Goal: Contribute content: Add original content to the website for others to see

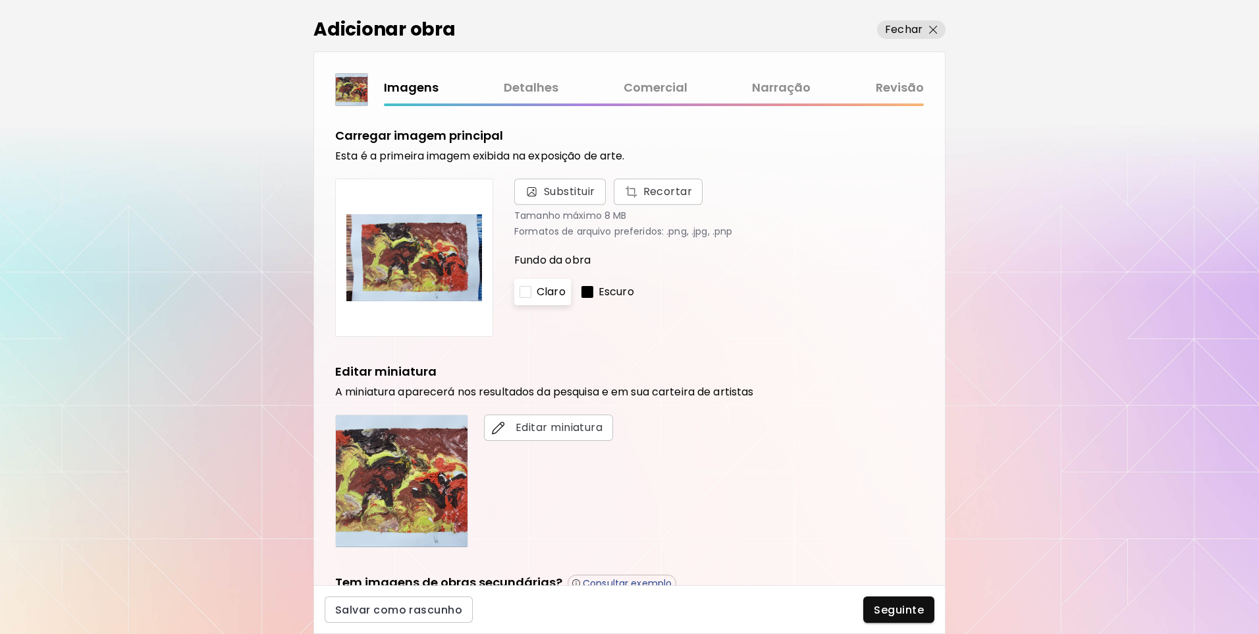
click at [636, 95] on link "Comercial" at bounding box center [656, 87] width 64 height 19
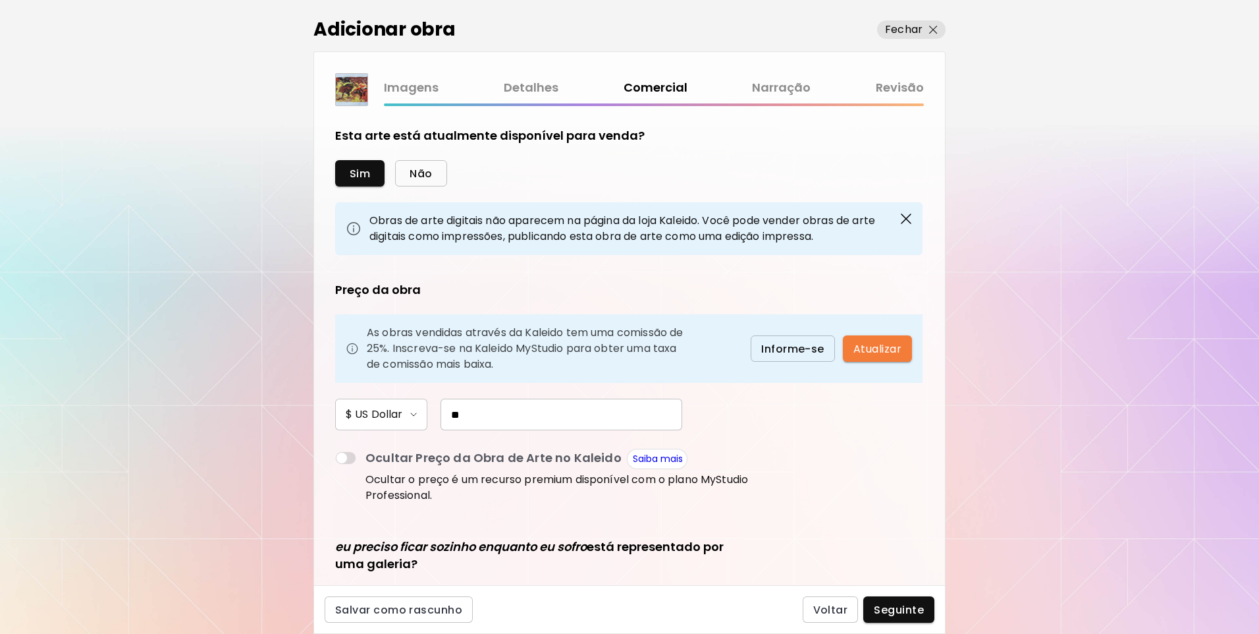
click at [423, 174] on span "Não" at bounding box center [421, 174] width 22 height 14
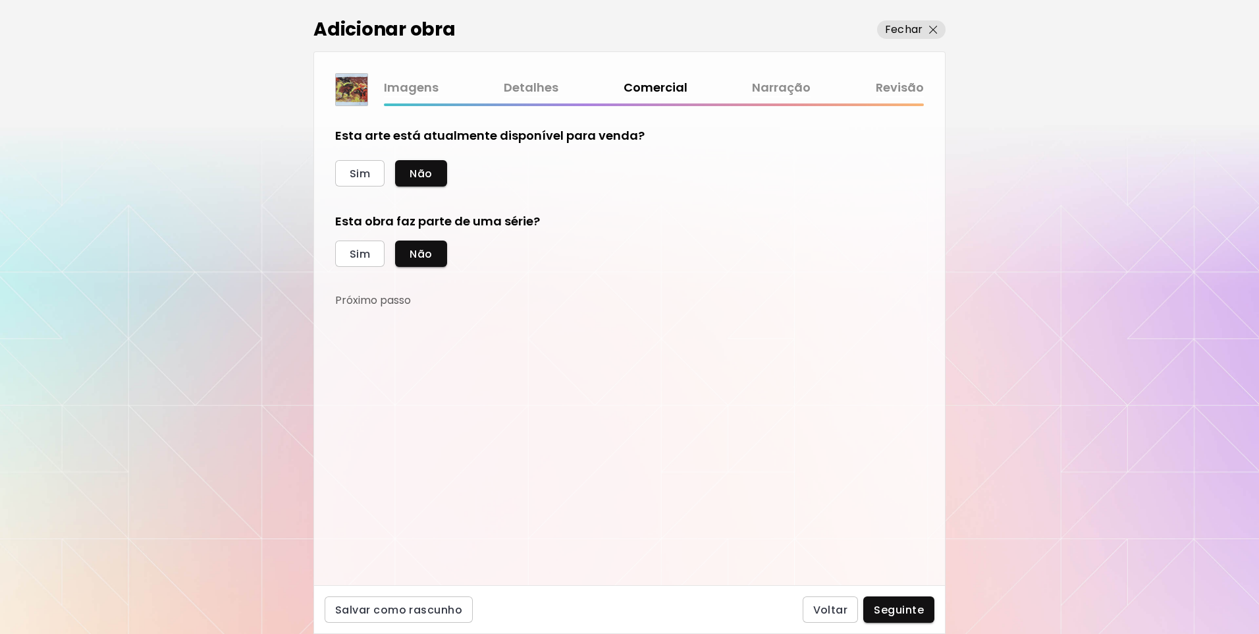
click at [904, 93] on link "Revisão" at bounding box center [900, 87] width 48 height 19
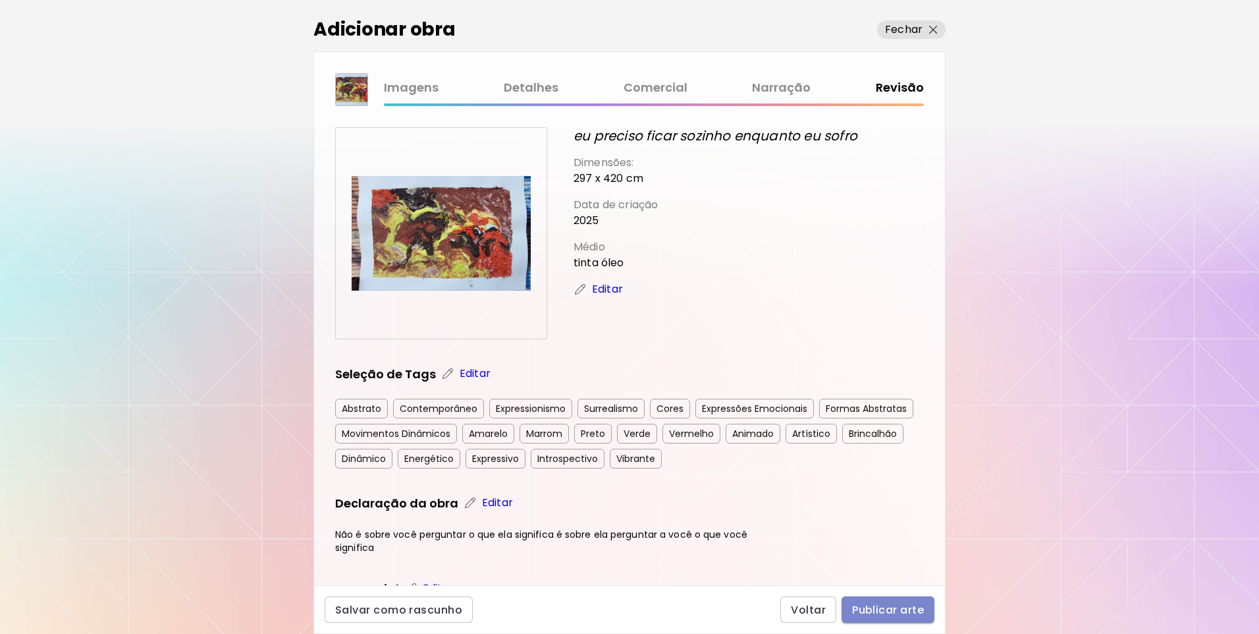
click at [860, 607] on span "Publicar arte" at bounding box center [888, 610] width 72 height 14
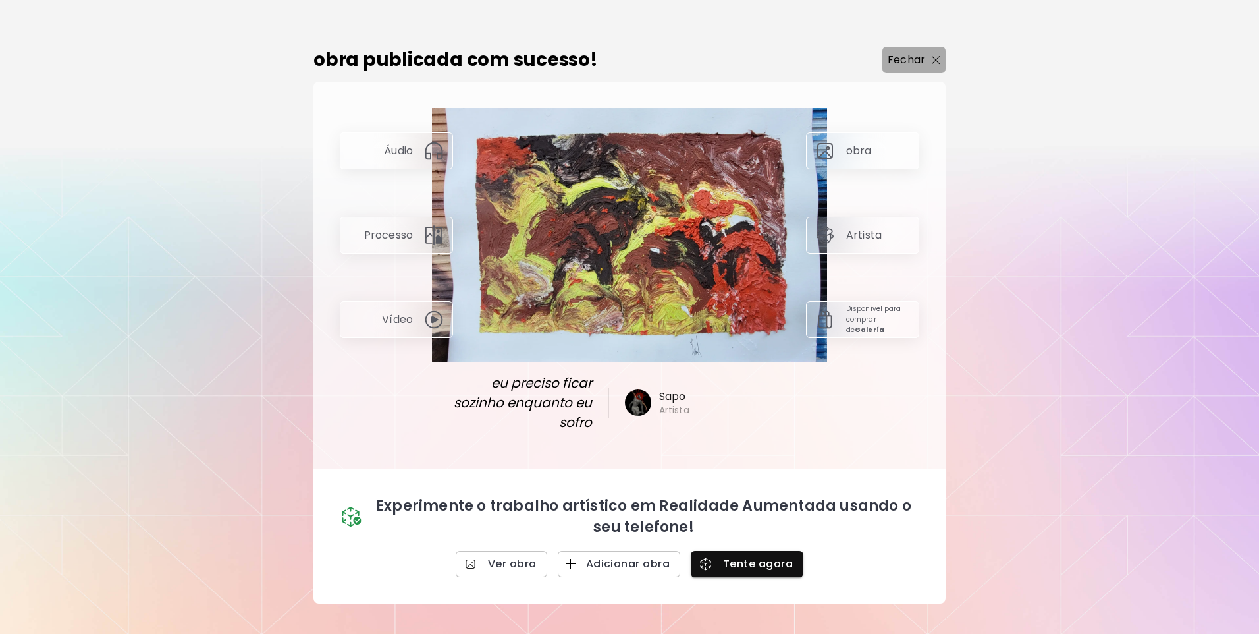
click at [917, 65] on p "Fechar" at bounding box center [907, 60] width 38 height 16
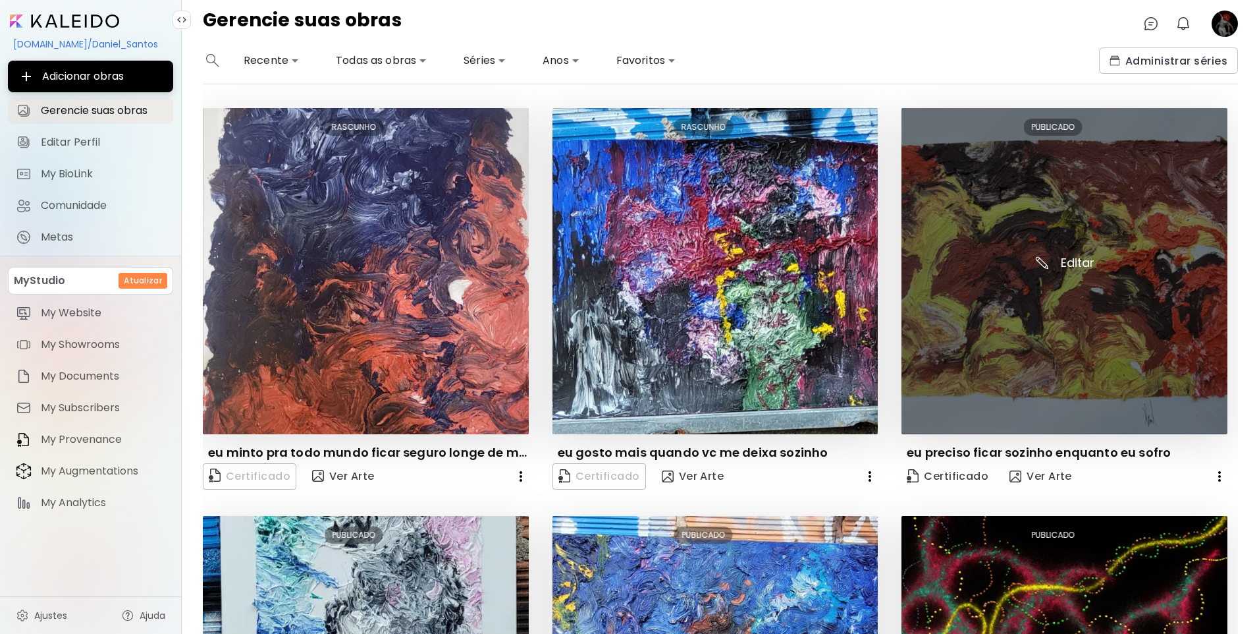
click at [992, 277] on img at bounding box center [1065, 271] width 326 height 326
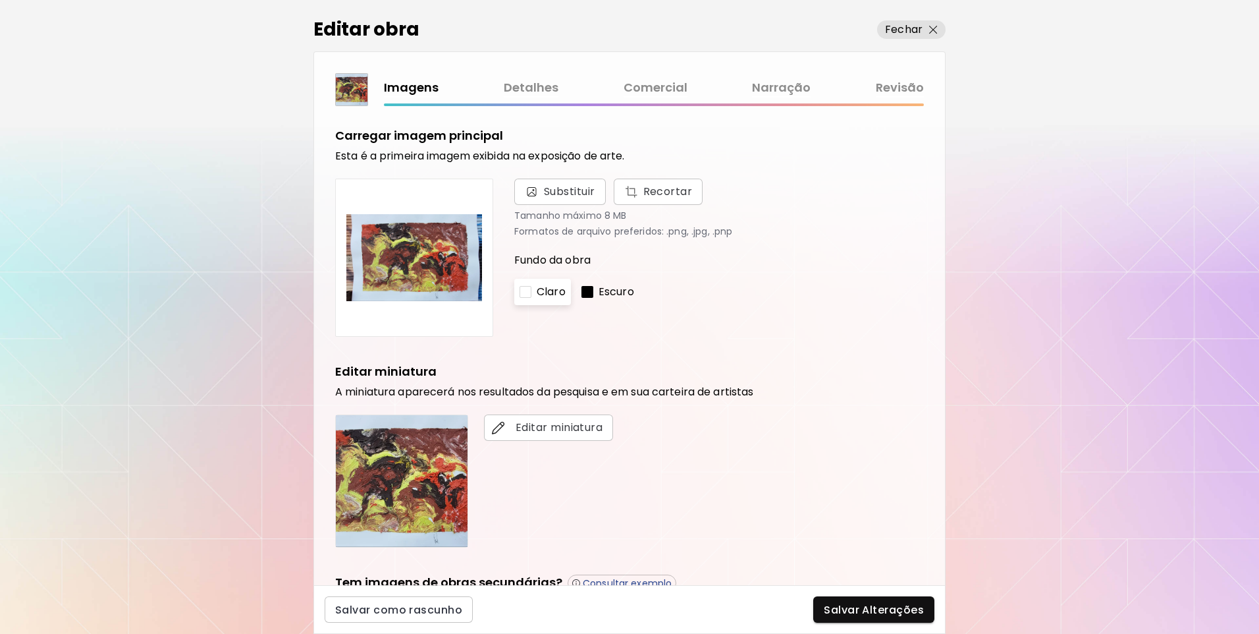
click at [643, 90] on link "Comercial" at bounding box center [656, 87] width 64 height 19
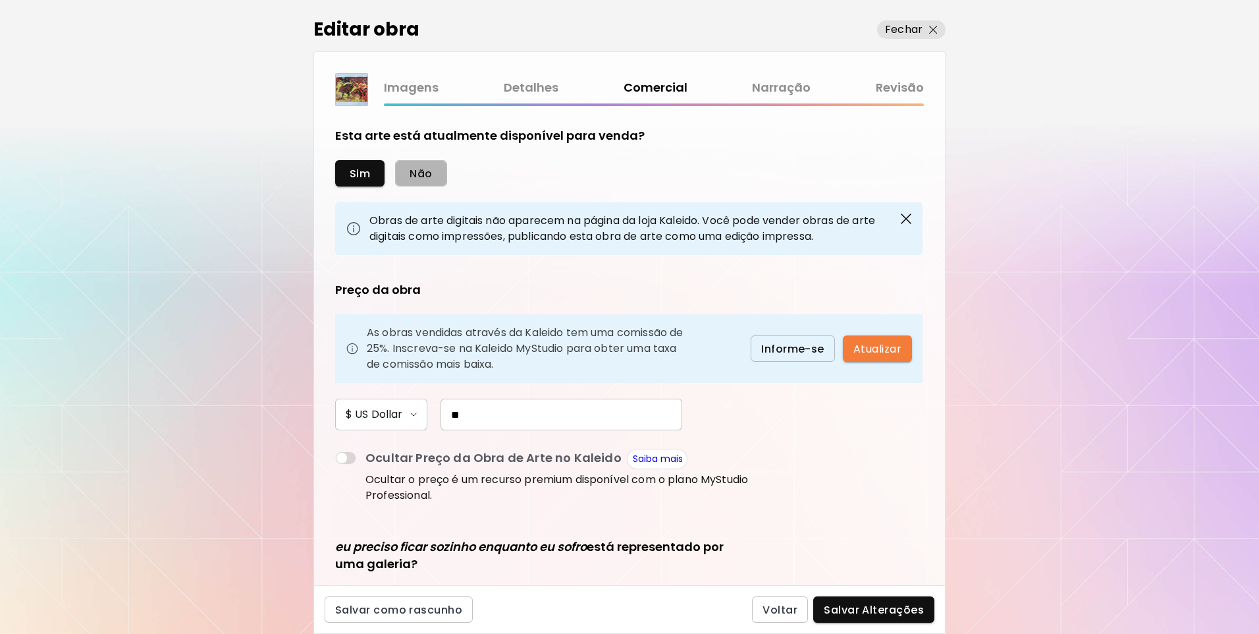
click at [437, 177] on button "Não" at bounding box center [420, 173] width 51 height 26
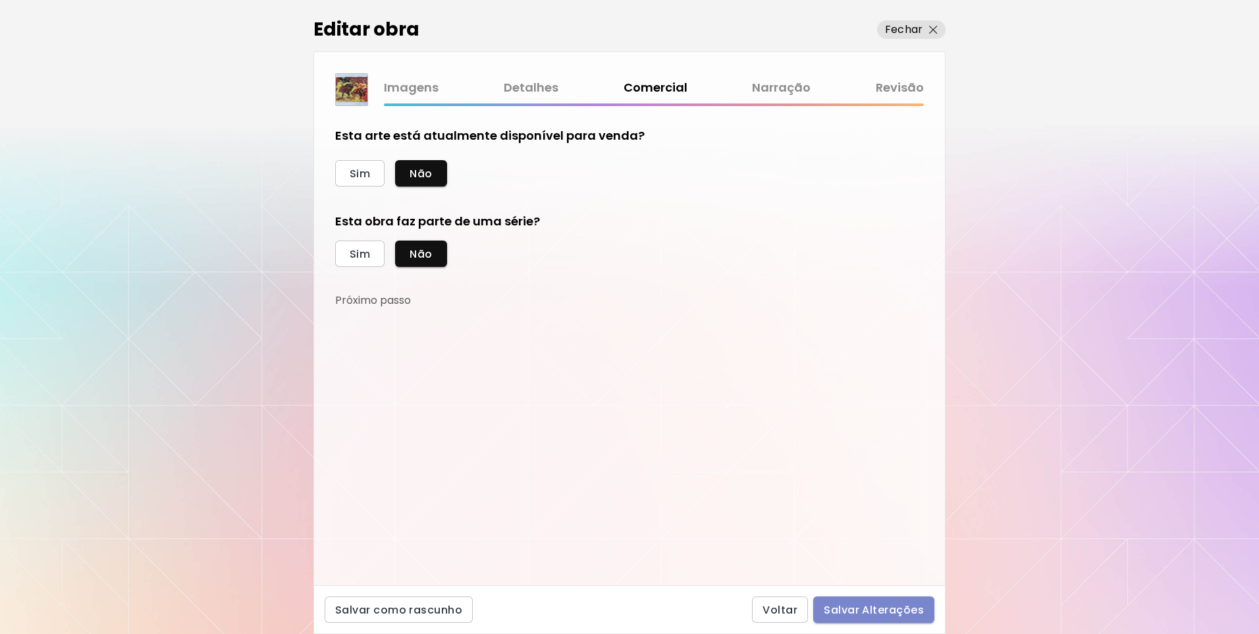
click at [898, 609] on span "Salvar Alterações" at bounding box center [874, 610] width 100 height 14
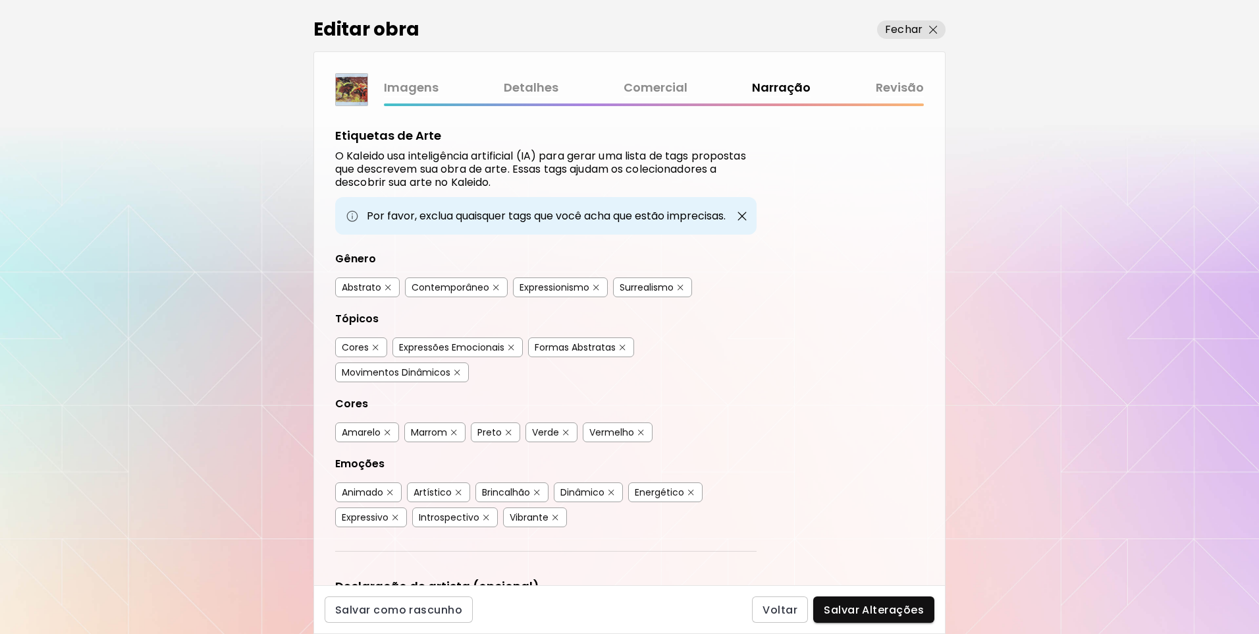
click at [909, 84] on link "Revisão" at bounding box center [900, 87] width 48 height 19
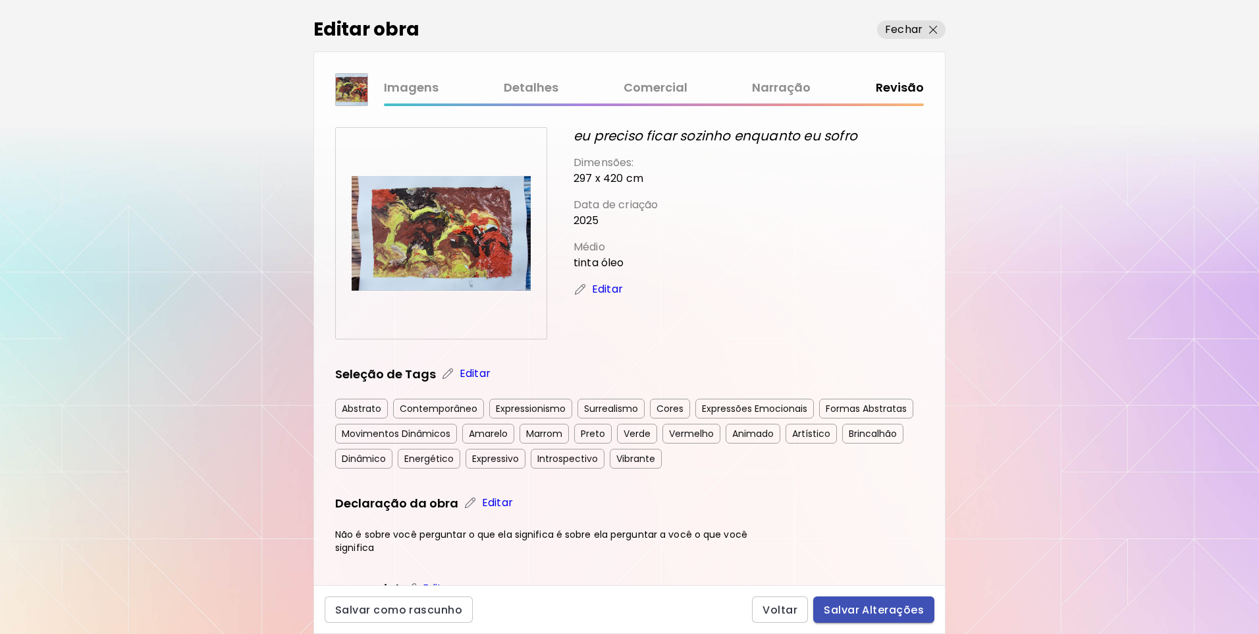
click at [874, 605] on span "Salvar Alterações" at bounding box center [874, 610] width 100 height 14
